Goal: Task Accomplishment & Management: Complete application form

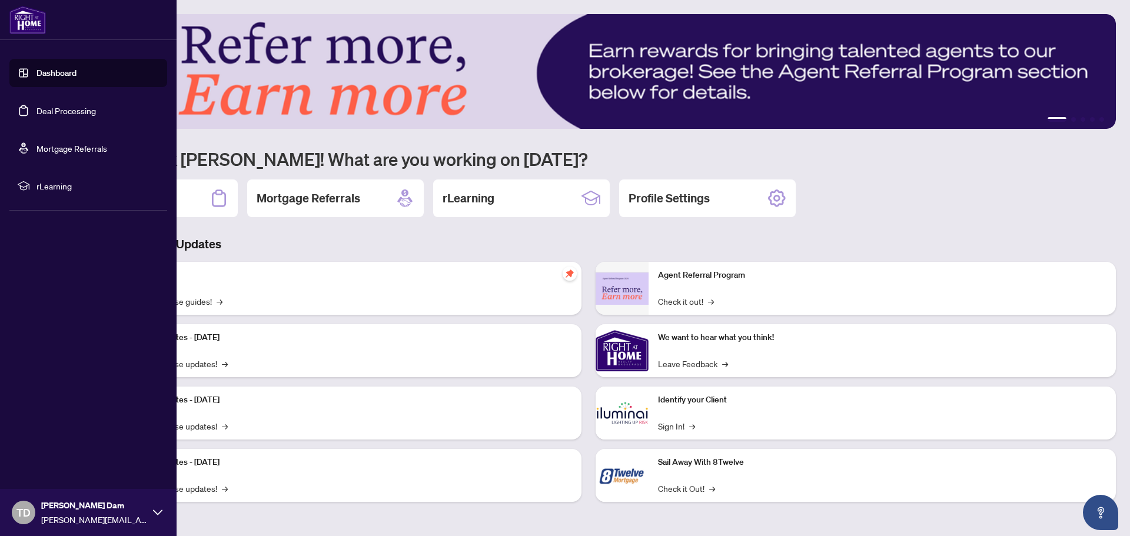
click at [64, 111] on link "Deal Processing" at bounding box center [65, 110] width 59 height 11
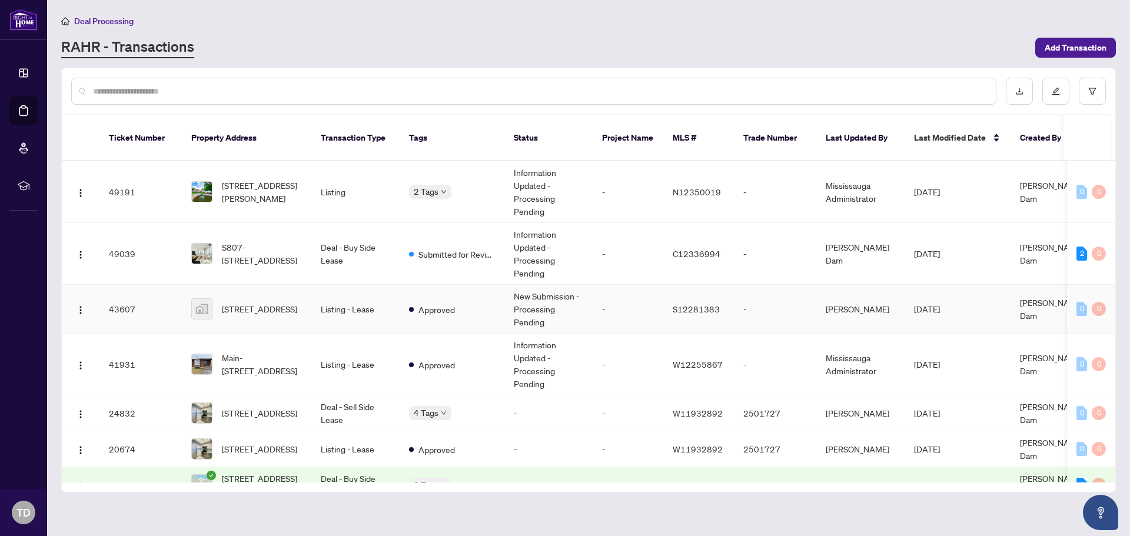
click at [378, 307] on td "Listing - Lease" at bounding box center [355, 309] width 88 height 49
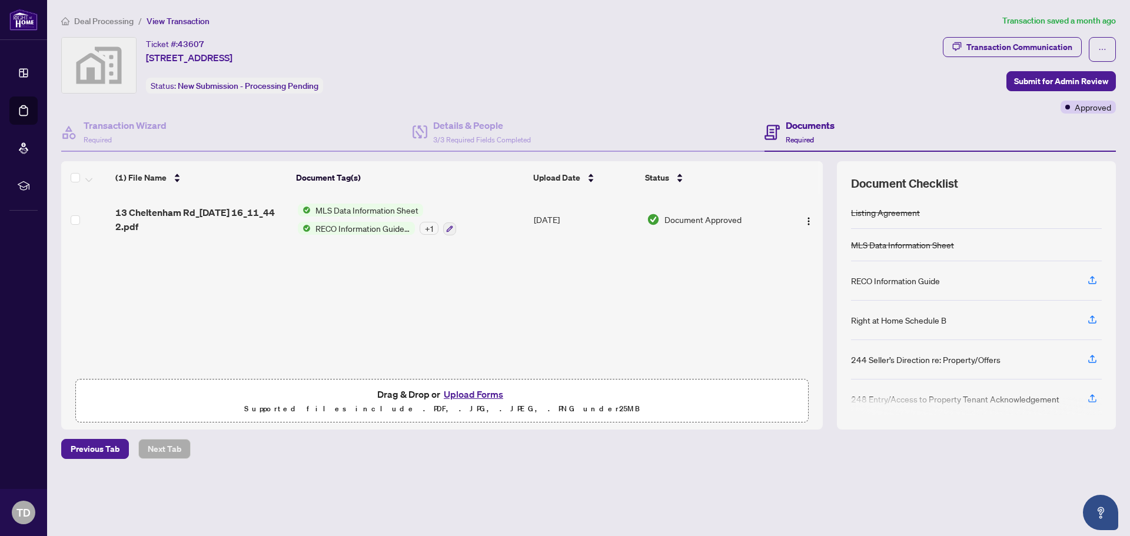
click at [472, 388] on button "Upload Forms" at bounding box center [473, 394] width 67 height 15
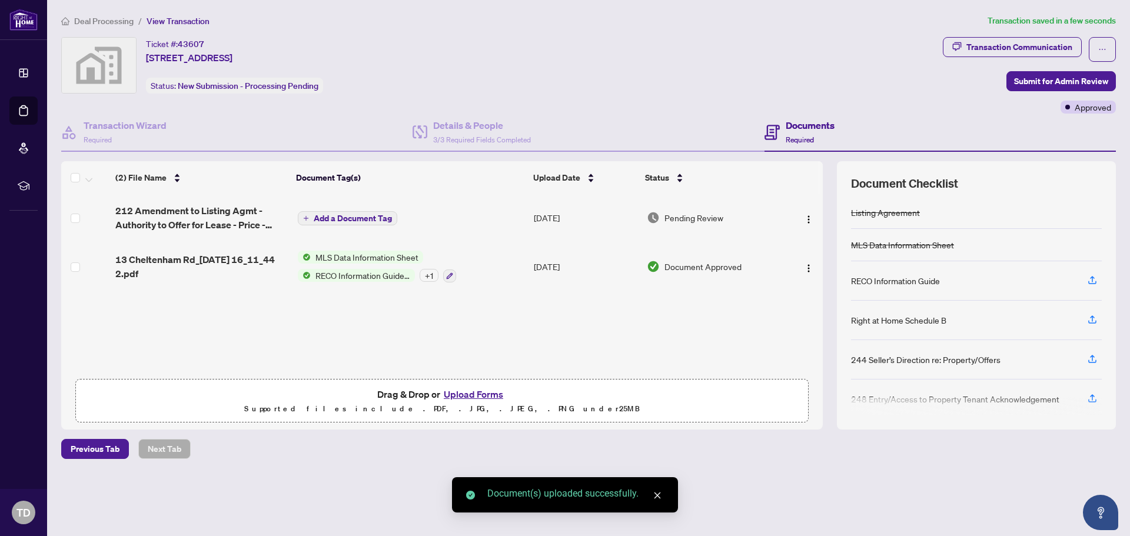
click at [375, 219] on span "Add a Document Tag" at bounding box center [353, 218] width 78 height 8
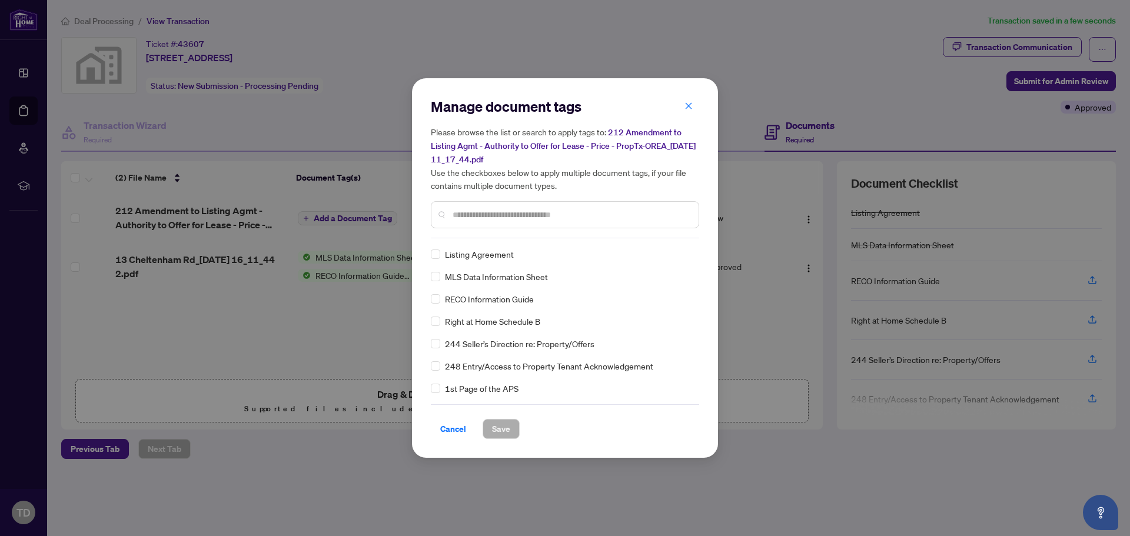
click at [515, 224] on div at bounding box center [565, 214] width 268 height 27
click at [519, 215] on input "text" at bounding box center [571, 214] width 237 height 13
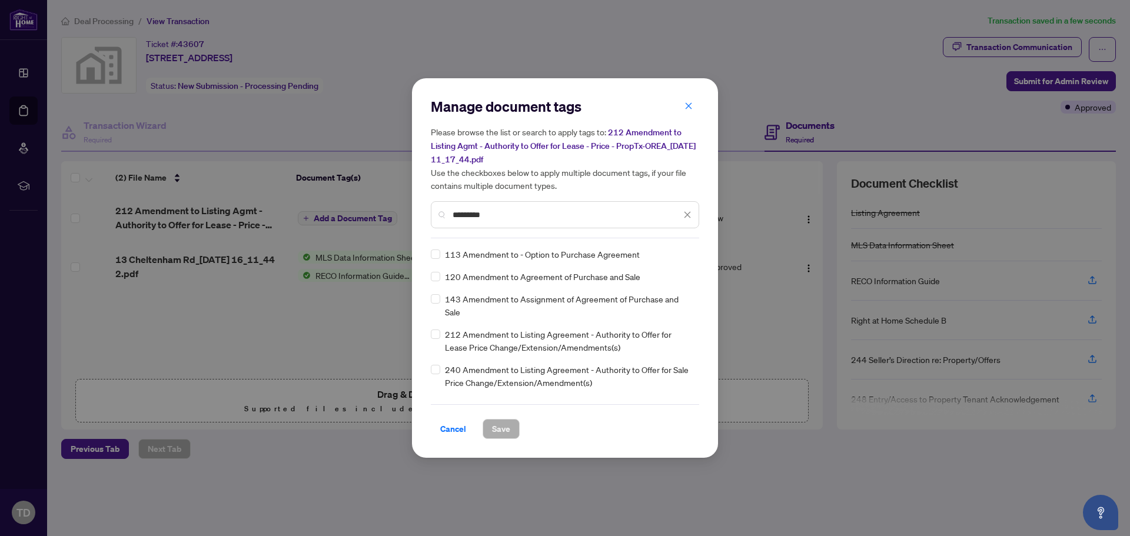
type input "*********"
click at [440, 328] on div "212 Amendment to Listing Agreement - Authority to Offer for Lease Price Change/…" at bounding box center [561, 341] width 261 height 26
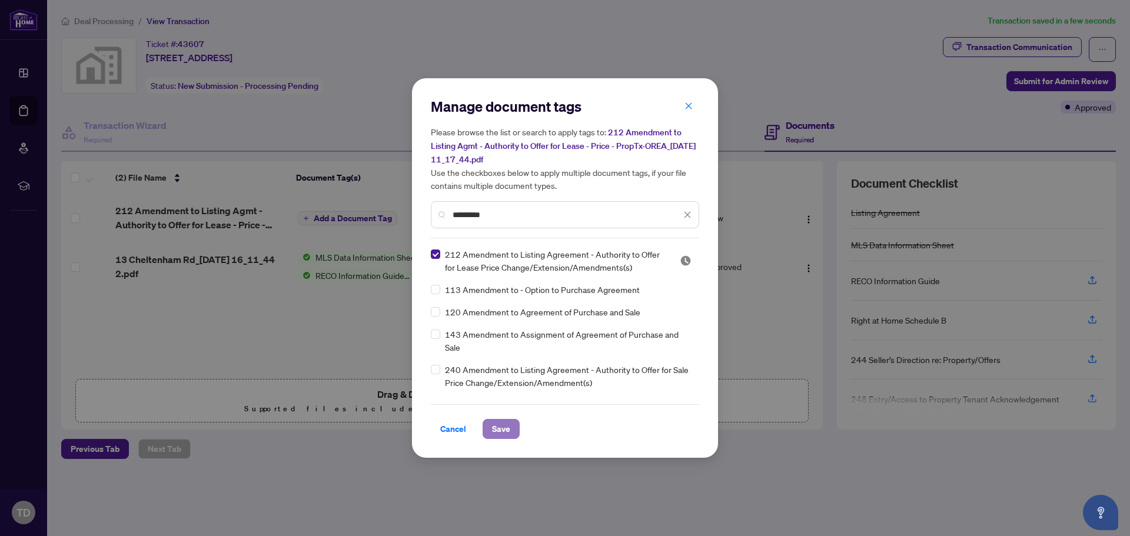
click at [507, 428] on button "Save" at bounding box center [501, 429] width 37 height 20
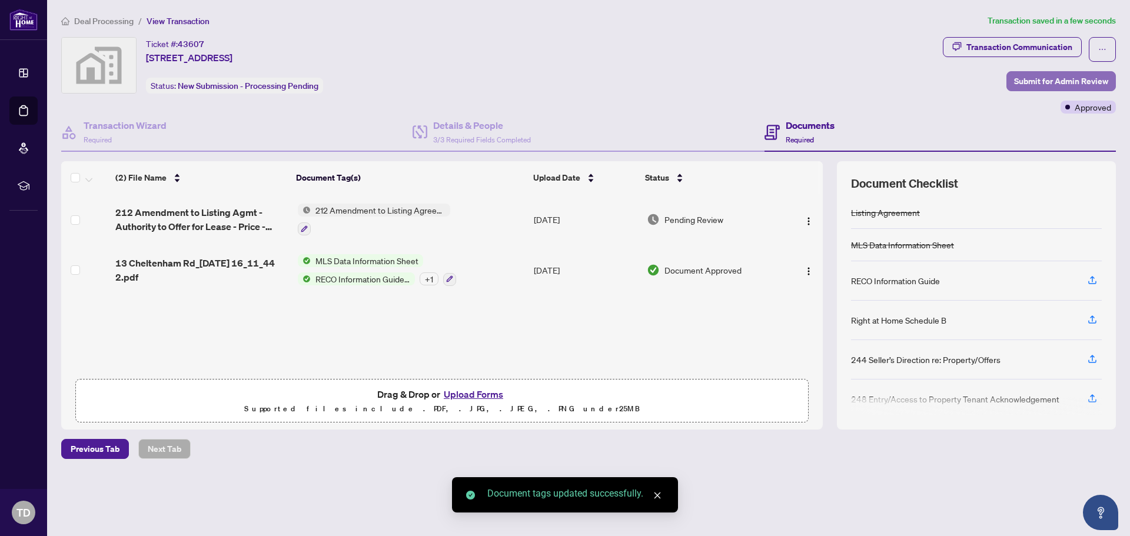
click at [1039, 82] on span "Submit for Admin Review" at bounding box center [1061, 81] width 94 height 19
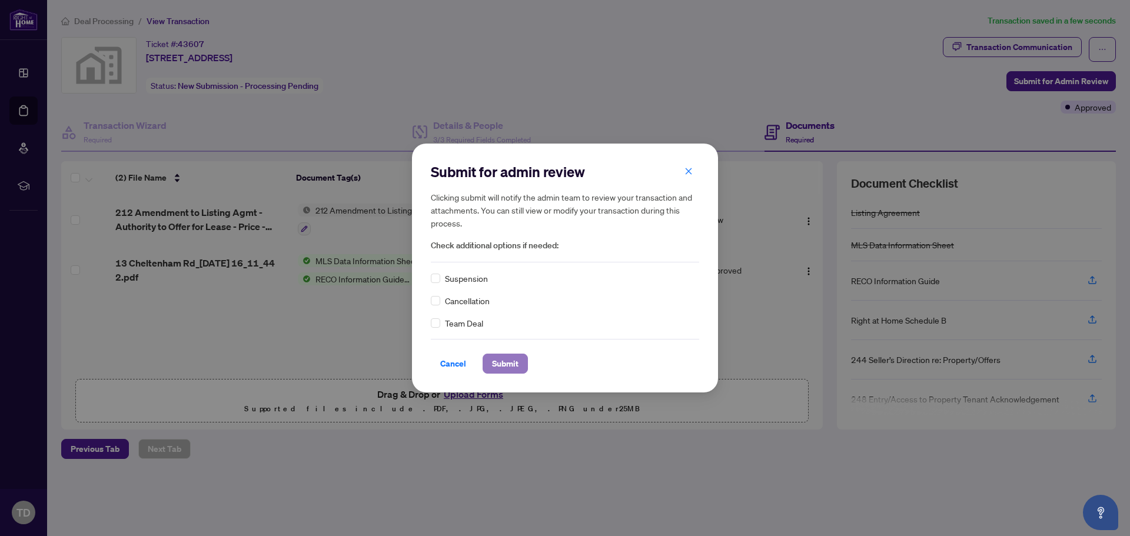
click at [505, 360] on span "Submit" at bounding box center [505, 363] width 26 height 19
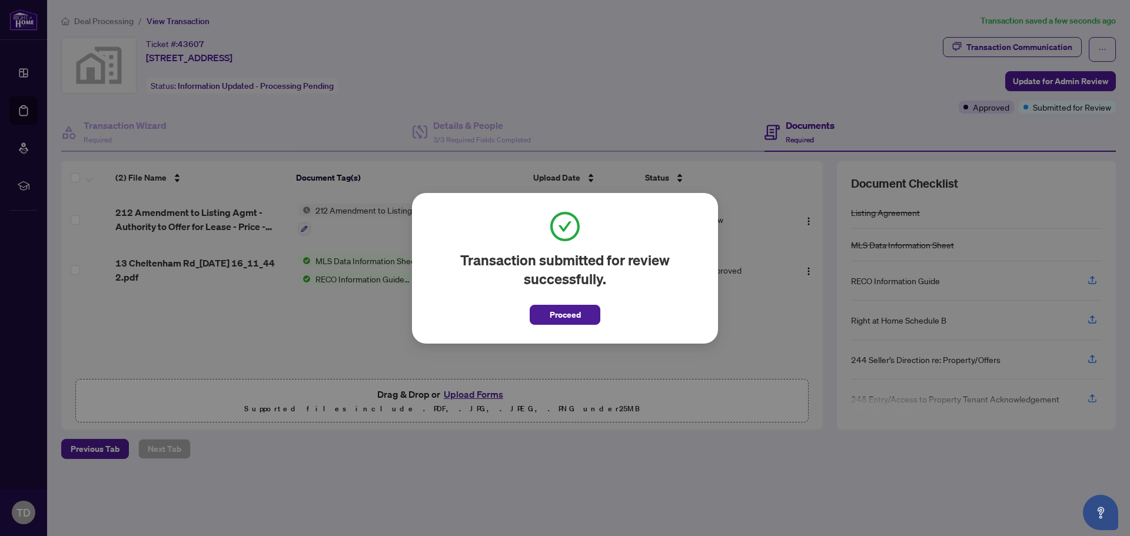
drag, startPoint x: 569, startPoint y: 308, endPoint x: 564, endPoint y: 275, distance: 33.3
click at [569, 308] on span "Proceed" at bounding box center [565, 314] width 31 height 19
